Goal: Transaction & Acquisition: Purchase product/service

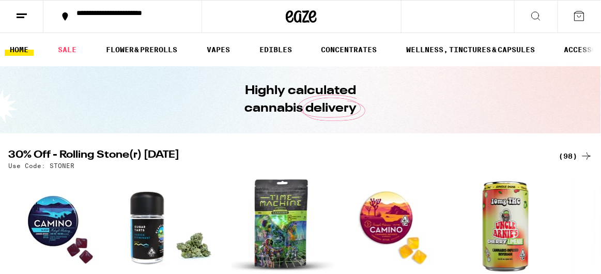
scroll to position [4, 0]
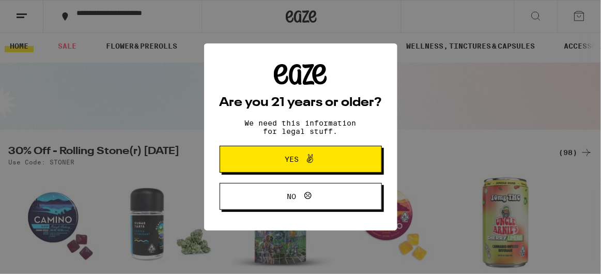
click at [305, 200] on icon at bounding box center [308, 196] width 12 height 12
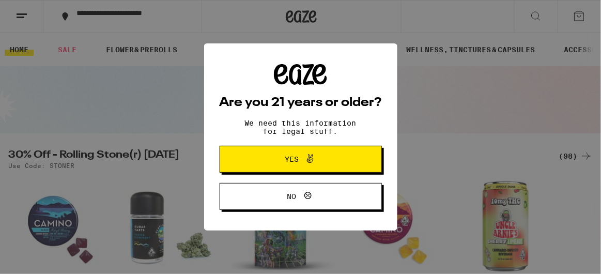
click at [256, 163] on button "Yes" at bounding box center [301, 159] width 162 height 27
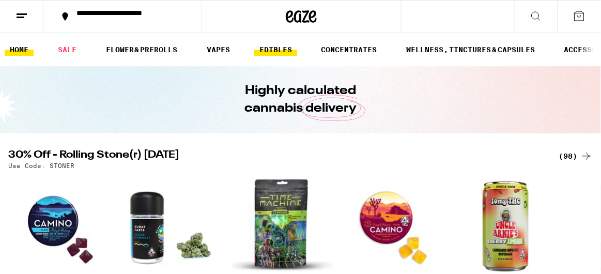
click at [286, 46] on link "EDIBLES" at bounding box center [275, 49] width 43 height 12
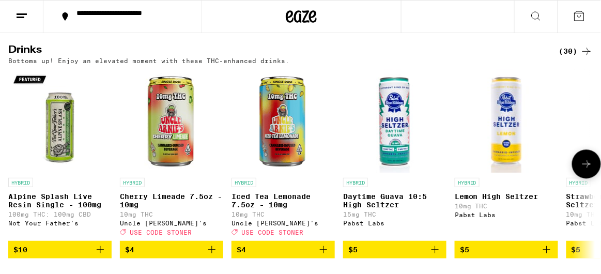
scroll to position [576, 0]
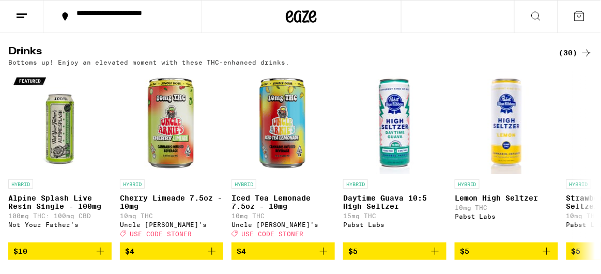
click at [572, 59] on div "(30)" at bounding box center [576, 52] width 34 height 12
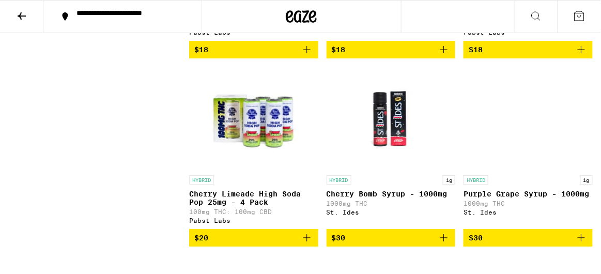
scroll to position [1793, 0]
